Goal: Task Accomplishment & Management: Manage account settings

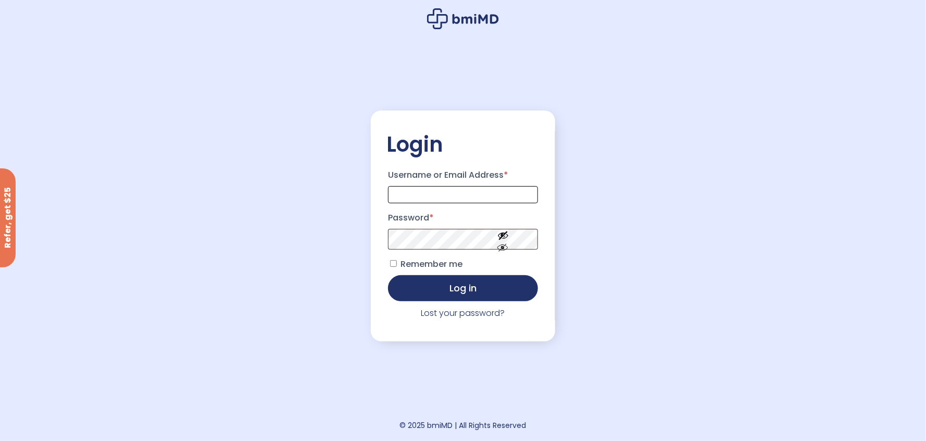
type input "**********"
click at [463, 285] on button "Log in" at bounding box center [463, 287] width 150 height 26
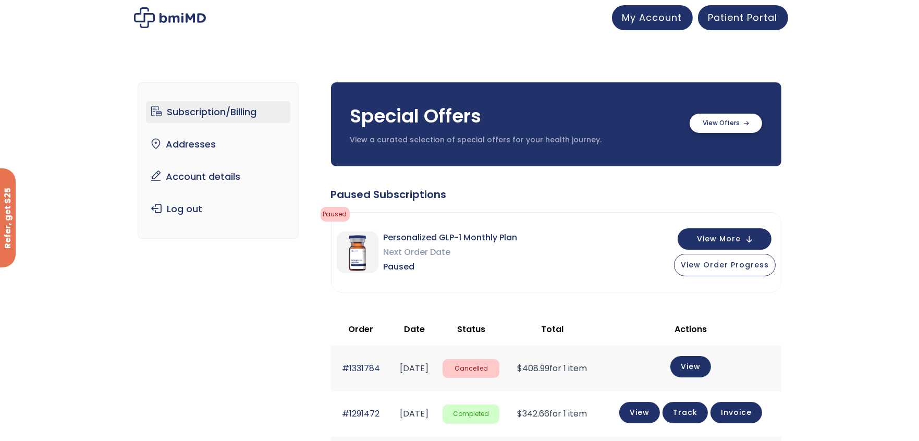
click at [721, 124] on label at bounding box center [725, 123] width 72 height 19
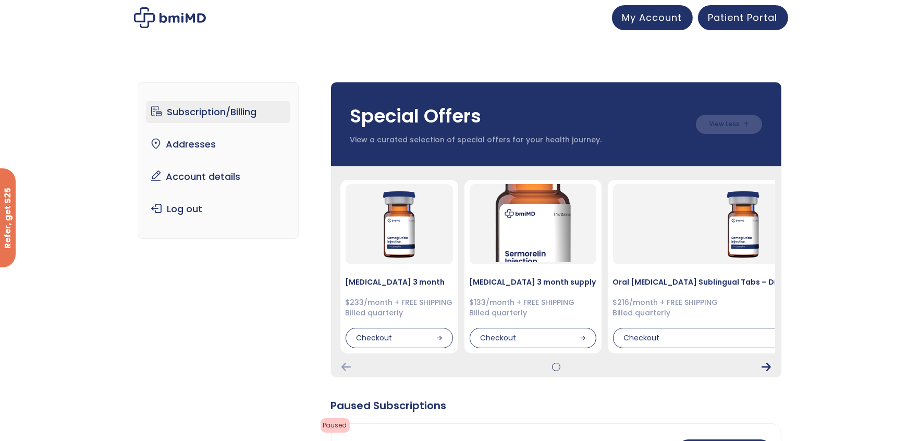
click at [764, 366] on icon "Next Card" at bounding box center [765, 367] width 9 height 8
click at [643, 16] on span "My Account" at bounding box center [652, 15] width 60 height 13
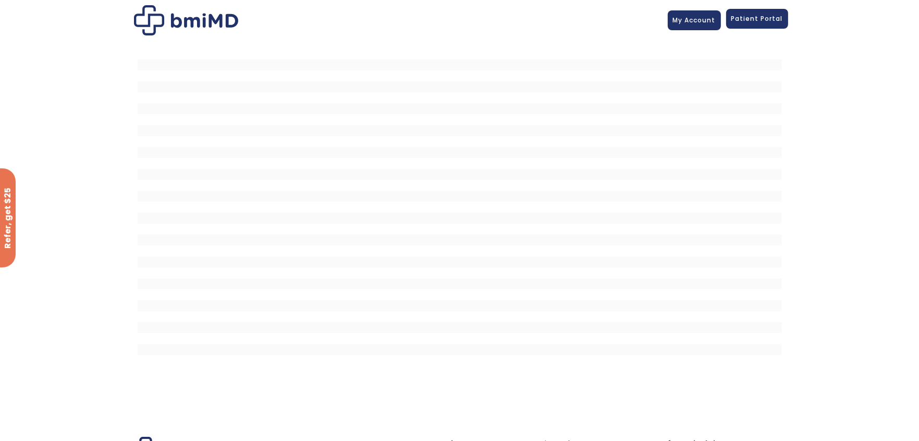
click at [751, 18] on span "Patient Portal" at bounding box center [757, 18] width 52 height 9
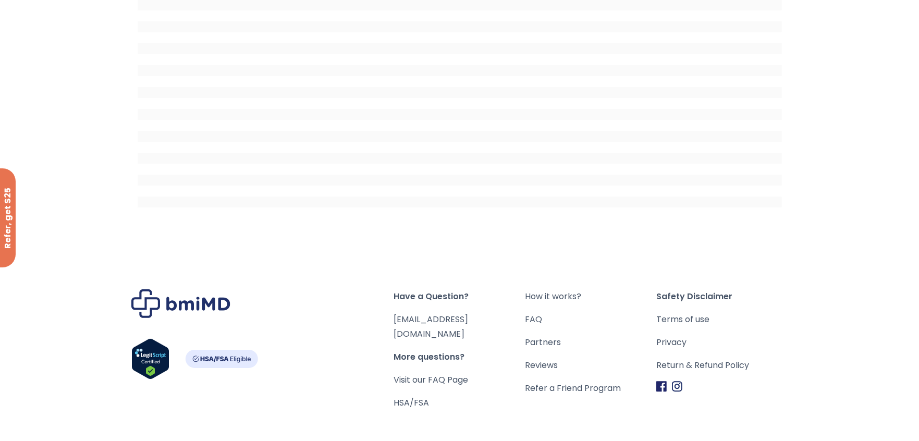
scroll to position [193, 0]
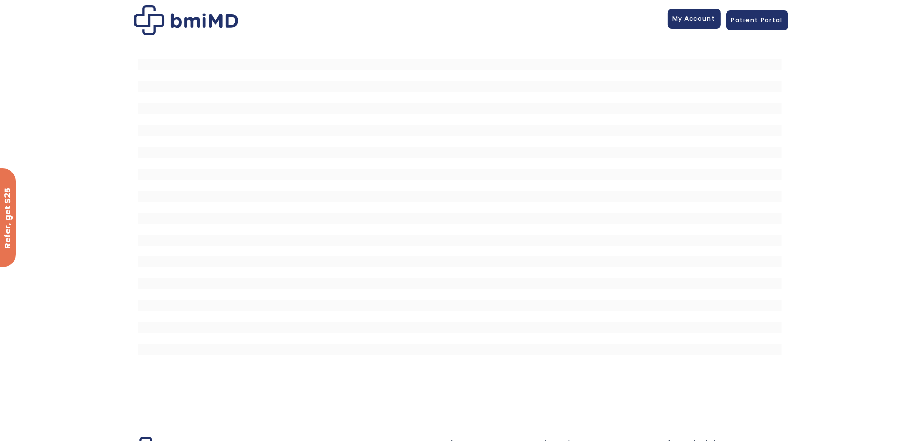
click at [695, 22] on span "My Account" at bounding box center [694, 18] width 43 height 9
